Goal: Information Seeking & Learning: Learn about a topic

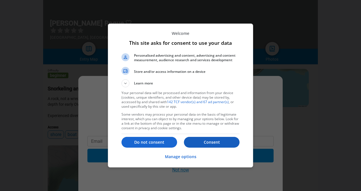
click at [193, 142] on p "Consent" at bounding box center [212, 143] width 56 height 6
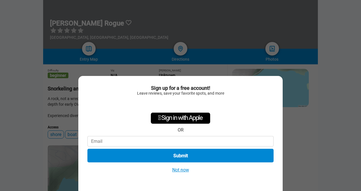
click at [178, 171] on button "Not now" at bounding box center [180, 170] width 20 height 6
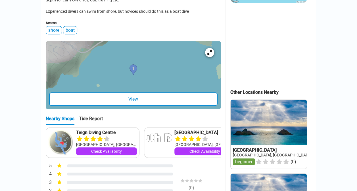
scroll to position [199, 0]
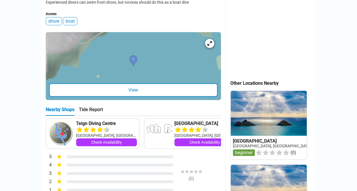
click at [127, 95] on div "View" at bounding box center [133, 89] width 168 height 13
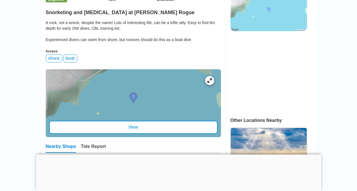
scroll to position [170, 0]
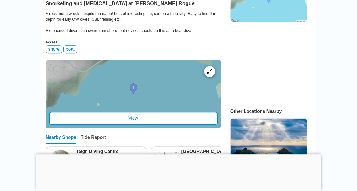
click at [209, 74] on icon at bounding box center [208, 71] width 5 height 5
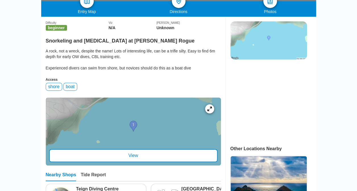
scroll to position [142, 0]
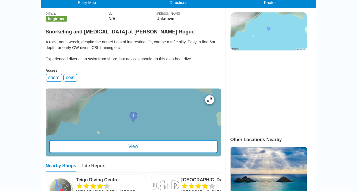
click at [55, 82] on div "shore" at bounding box center [54, 78] width 16 height 8
click at [52, 82] on div "shore" at bounding box center [54, 78] width 16 height 8
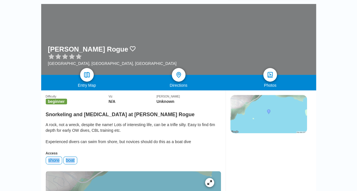
scroll to position [57, 0]
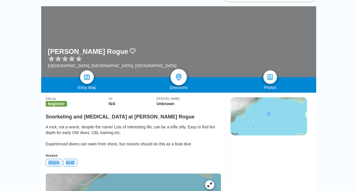
click at [176, 75] on img at bounding box center [178, 77] width 8 height 8
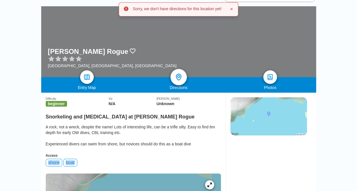
click at [177, 78] on img at bounding box center [178, 77] width 8 height 8
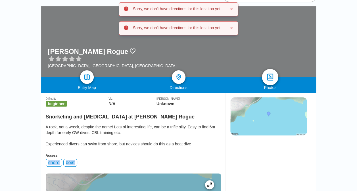
click at [268, 77] on img at bounding box center [270, 77] width 8 height 8
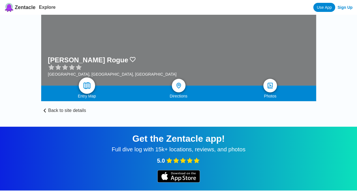
click at [88, 85] on img at bounding box center [87, 86] width 8 height 8
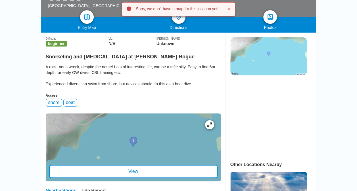
scroll to position [170, 0]
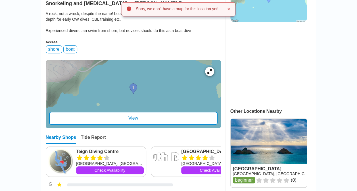
click at [124, 92] on div at bounding box center [133, 94] width 175 height 68
